Goal: Check status: Check status

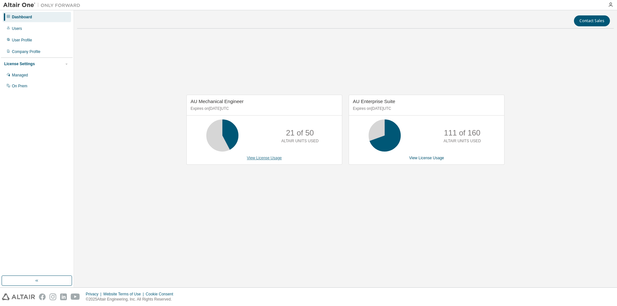
click at [266, 158] on link "View License Usage" at bounding box center [264, 158] width 35 height 4
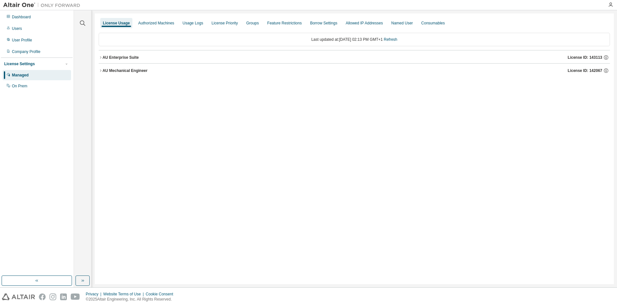
click at [100, 69] on icon "button" at bounding box center [101, 71] width 4 height 4
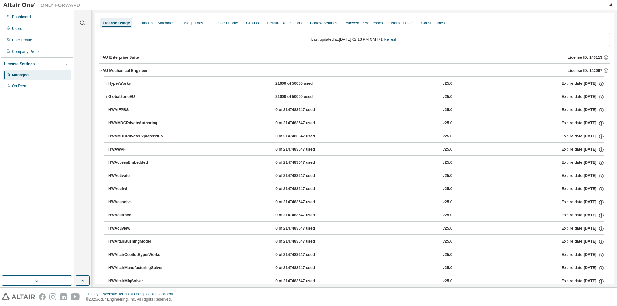
click at [101, 58] on icon "button" at bounding box center [101, 58] width 4 height 4
click at [100, 71] on icon "button" at bounding box center [100, 70] width 2 height 1
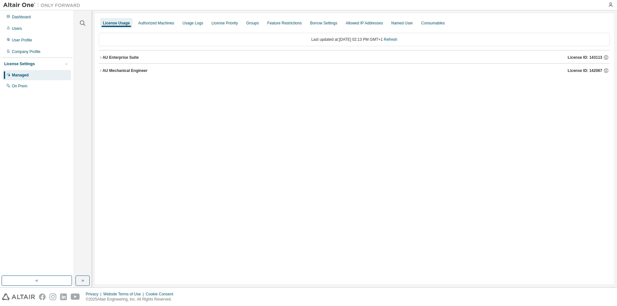
click at [101, 71] on icon "button" at bounding box center [101, 71] width 4 height 4
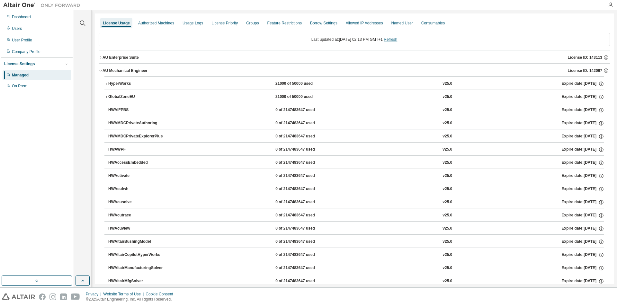
click at [396, 40] on link "Refresh" at bounding box center [390, 39] width 13 height 4
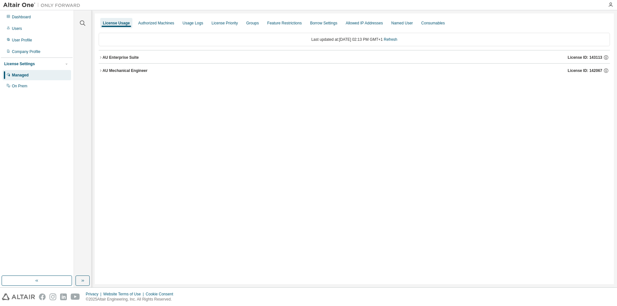
click at [102, 69] on icon "button" at bounding box center [101, 71] width 4 height 4
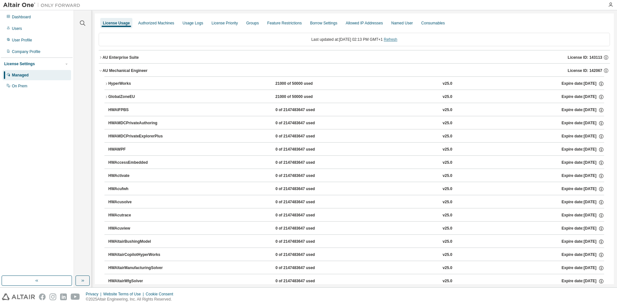
click at [397, 41] on link "Refresh" at bounding box center [390, 39] width 13 height 4
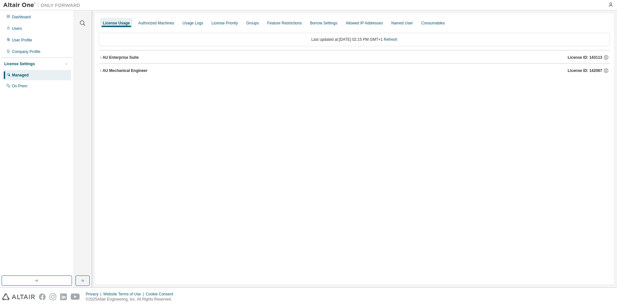
click at [101, 70] on icon "button" at bounding box center [101, 71] width 4 height 4
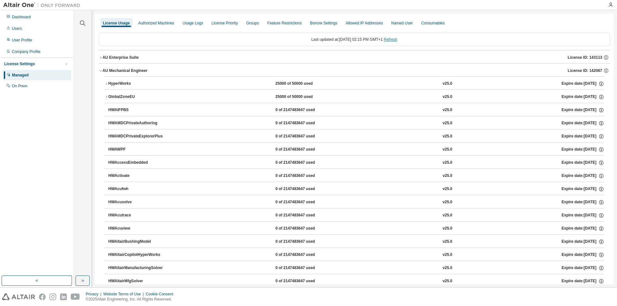
click at [397, 40] on link "Refresh" at bounding box center [390, 39] width 13 height 4
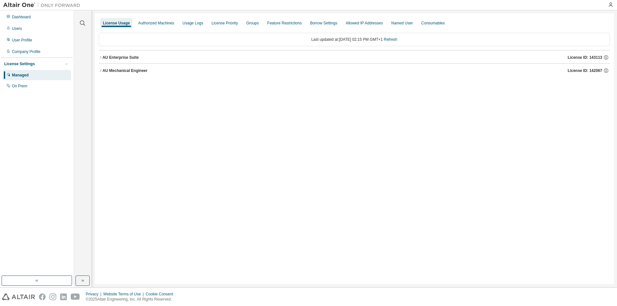
click at [101, 70] on icon "button" at bounding box center [101, 71] width 4 height 4
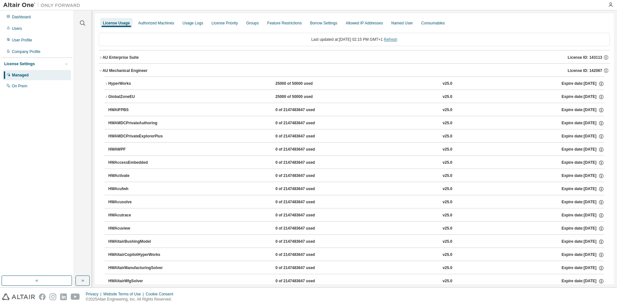
click at [397, 40] on link "Refresh" at bounding box center [390, 39] width 13 height 4
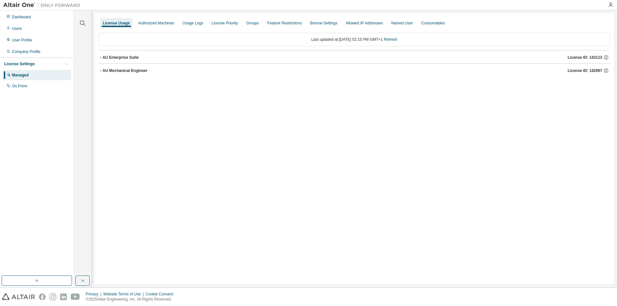
click at [101, 70] on icon "button" at bounding box center [101, 71] width 4 height 4
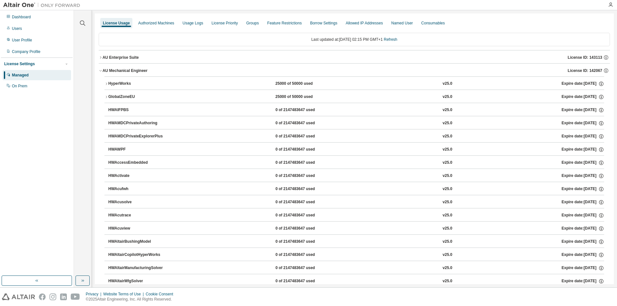
click at [107, 85] on icon "button" at bounding box center [106, 84] width 4 height 4
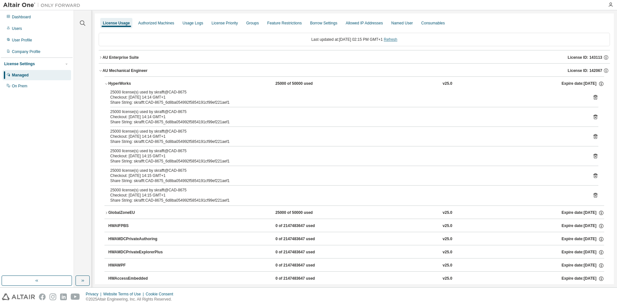
click at [397, 40] on link "Refresh" at bounding box center [390, 39] width 13 height 4
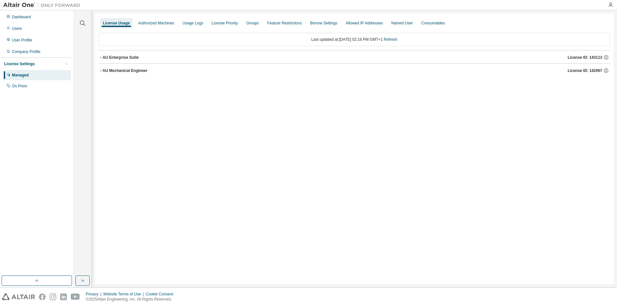
click at [99, 58] on icon "button" at bounding box center [101, 58] width 4 height 4
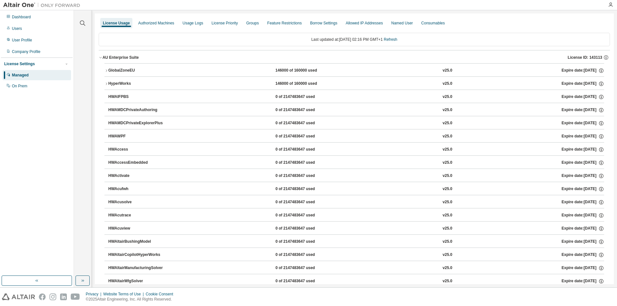
click at [100, 57] on icon "button" at bounding box center [101, 58] width 4 height 4
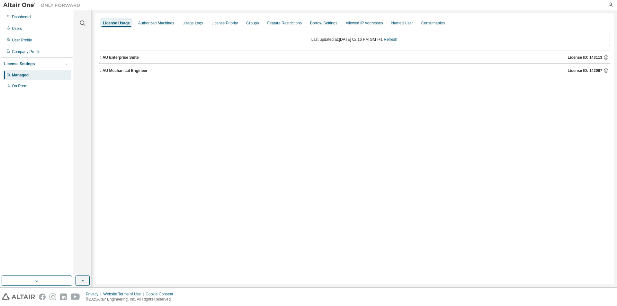
click at [100, 71] on icon "button" at bounding box center [101, 71] width 4 height 4
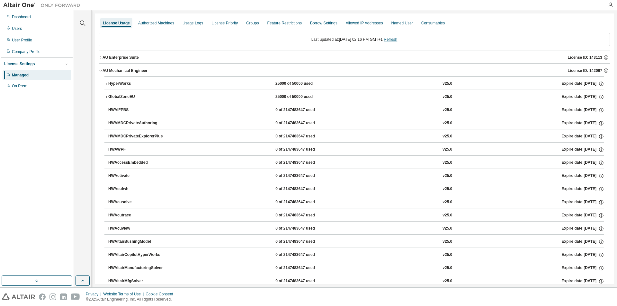
click at [396, 40] on link "Refresh" at bounding box center [390, 39] width 13 height 4
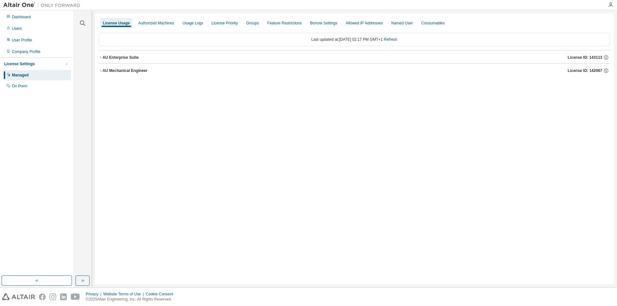
drag, startPoint x: 100, startPoint y: 71, endPoint x: 104, endPoint y: 77, distance: 7.0
click at [101, 71] on icon "button" at bounding box center [101, 71] width 4 height 4
